Goal: Information Seeking & Learning: Learn about a topic

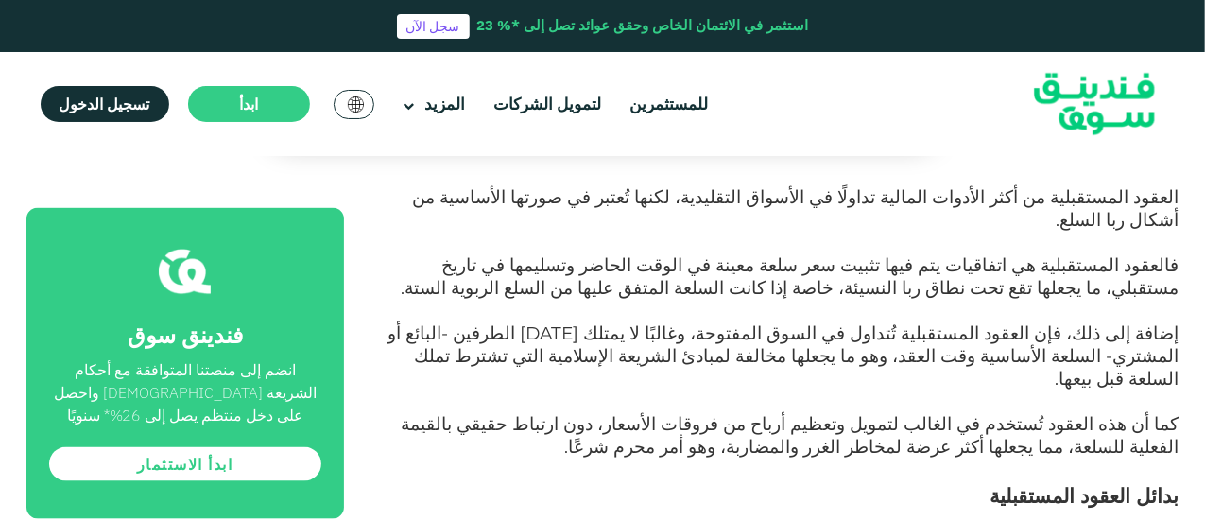
scroll to position [1230, 0]
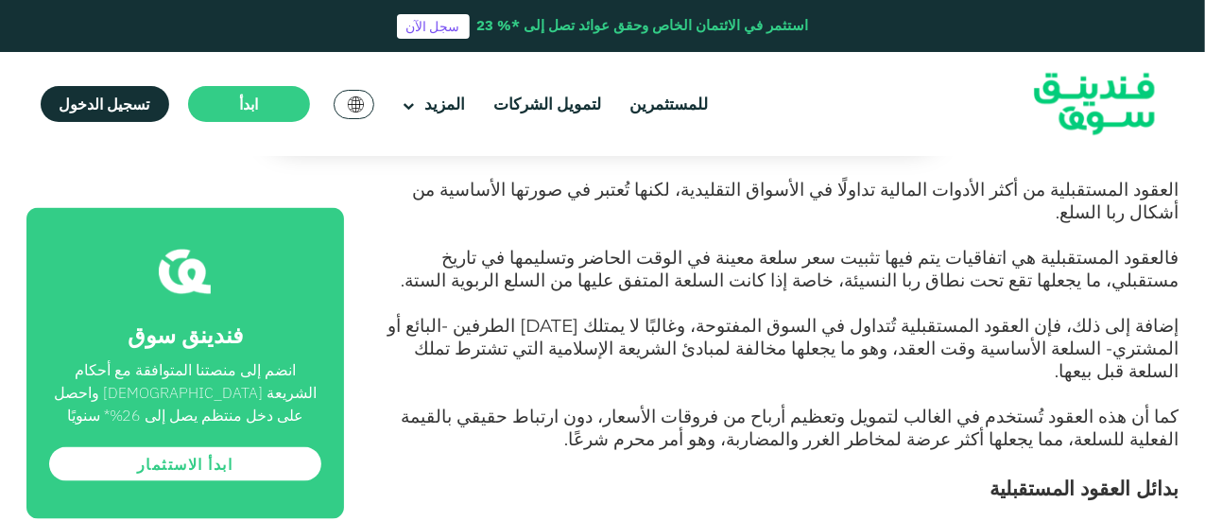
click at [1075, 405] on span "كما أن هذه العقود تُستخدم في الغالب لتمويل وتعظيم أرباح من فروقات الأسعار، دون …" at bounding box center [791, 427] width 778 height 44
click at [1078, 316] on p "إضافة إلى ذلك، فإن العقود المستقبلية تُتداول في السوق المفتوحة، وغالبًا لا يمتل…" at bounding box center [782, 361] width 793 height 91
click at [1079, 315] on span "إضافة إلى ذلك، فإن العقود المستقبلية تُتداول في السوق المفتوحة، وغالبًا لا يمتل…" at bounding box center [783, 348] width 791 height 67
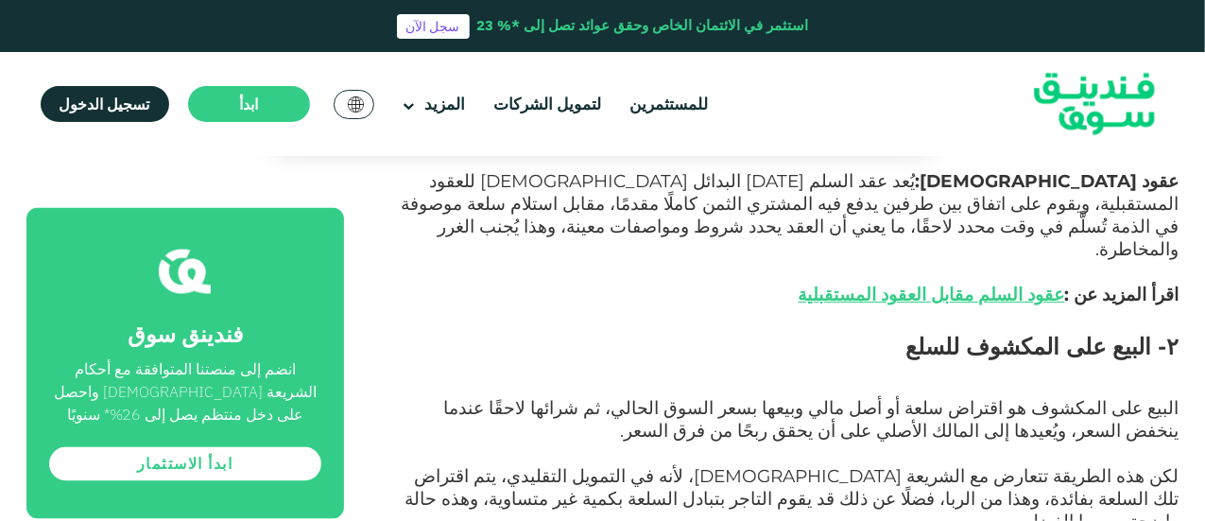
scroll to position [1598, 0]
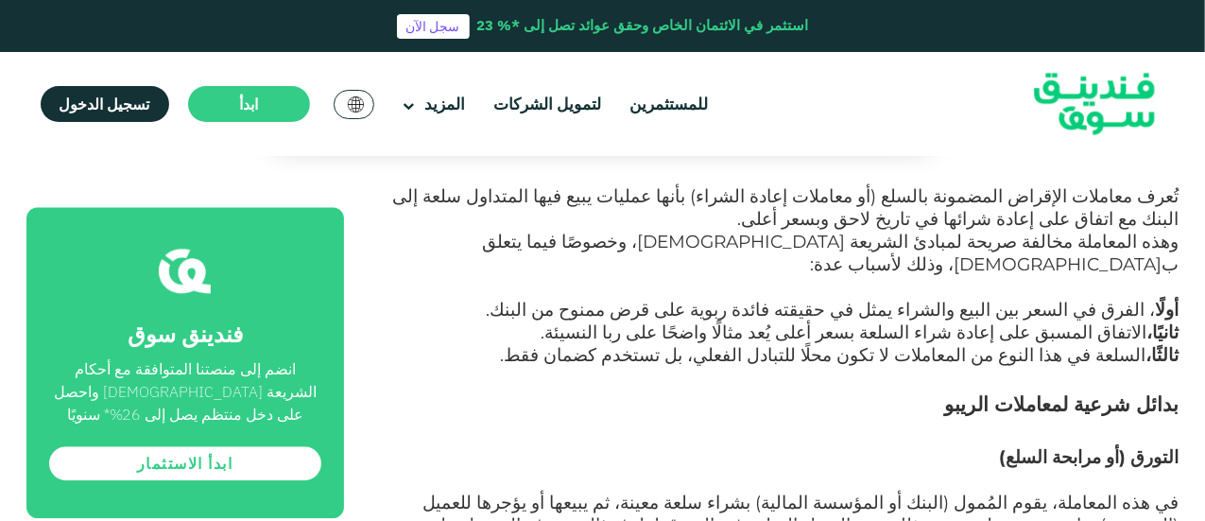
scroll to position [2364, 0]
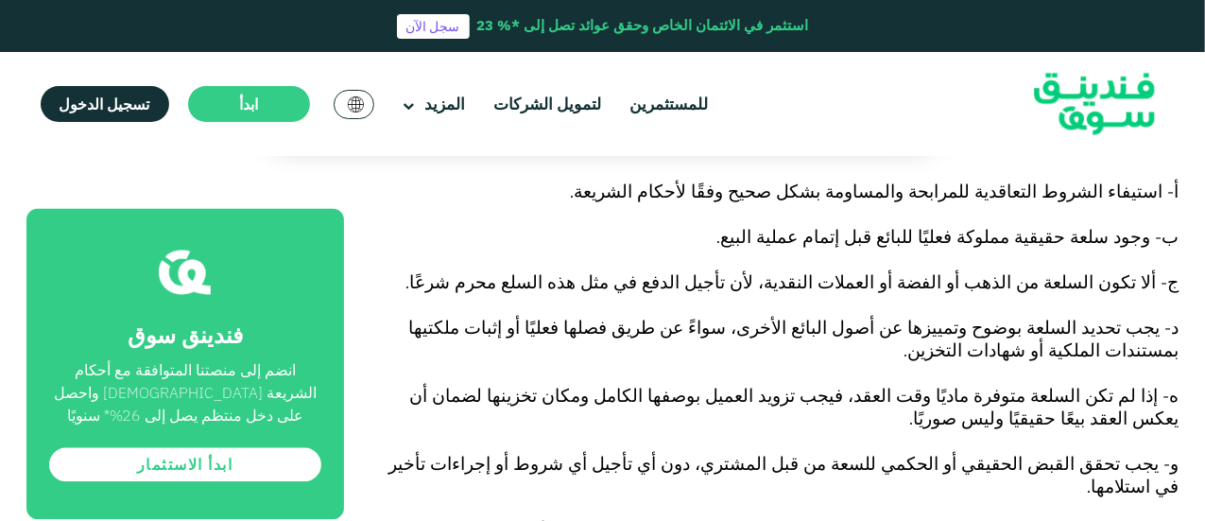
scroll to position [1848, 0]
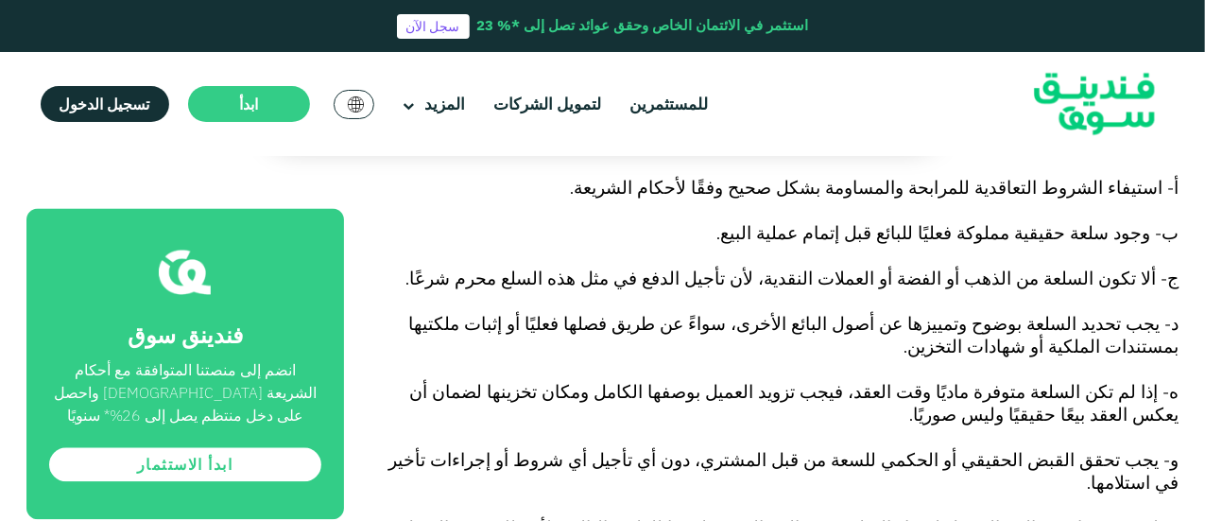
click at [1028, 450] on p "و- يجب تحقق القبض الحقيقي أو الحكمي للسعة من قبل المشتري، دون أي تأجيل أي شروط …" at bounding box center [782, 484] width 793 height 68
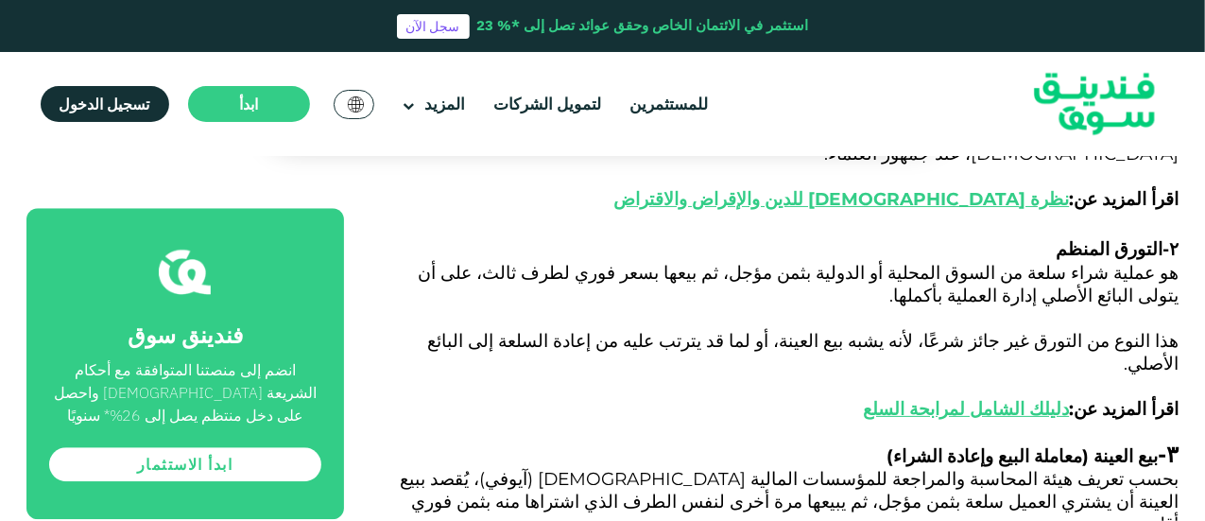
scroll to position [2453, 0]
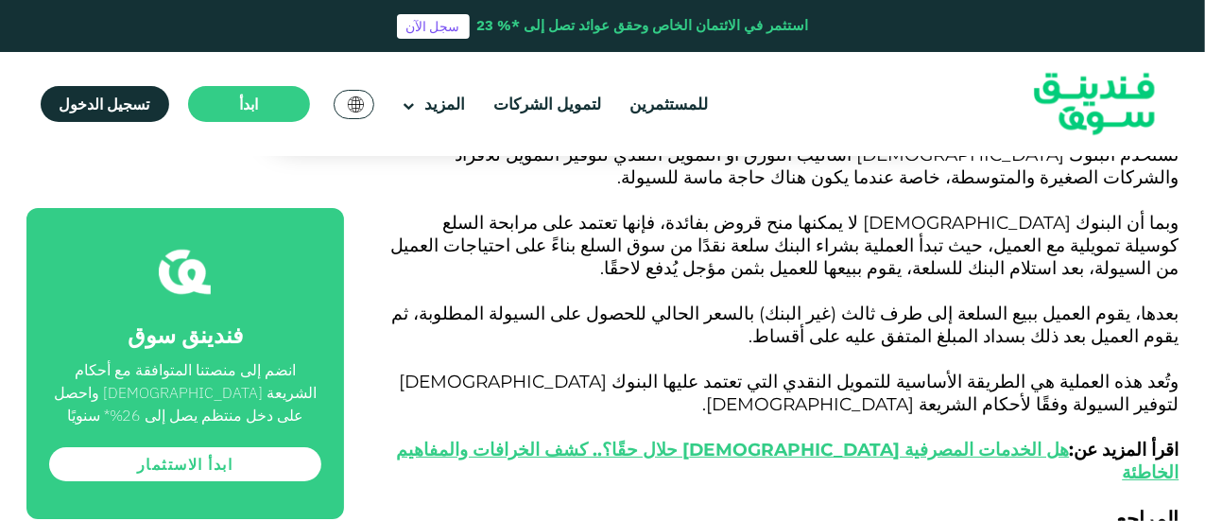
scroll to position [3293, 0]
